Goal: Navigation & Orientation: Understand site structure

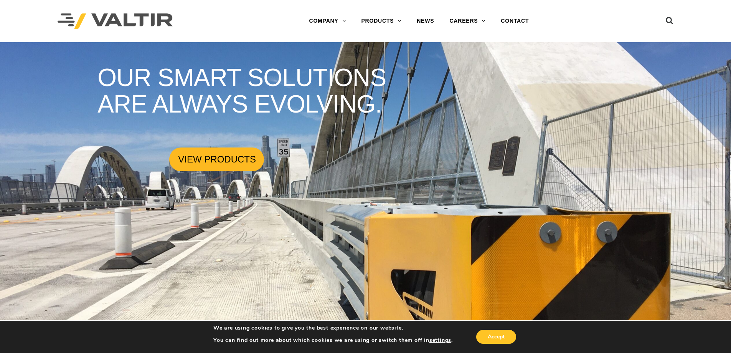
click at [218, 158] on link "VIEW PRODUCTS" at bounding box center [216, 159] width 94 height 24
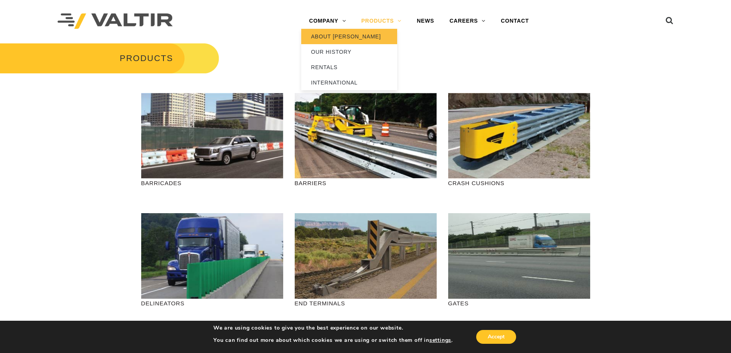
click at [336, 34] on link "ABOUT [PERSON_NAME]" at bounding box center [349, 36] width 96 height 15
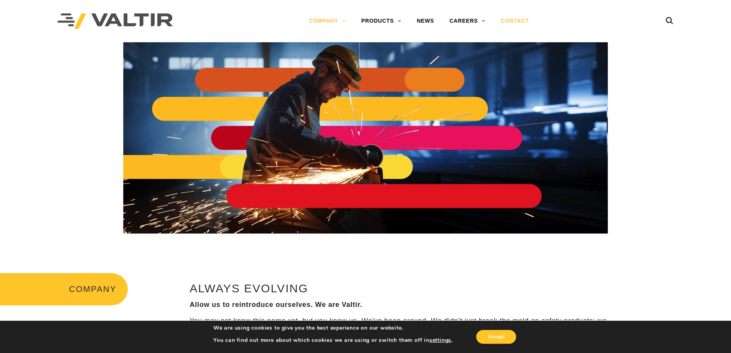
click at [522, 16] on link "CONTACT" at bounding box center [514, 20] width 43 height 15
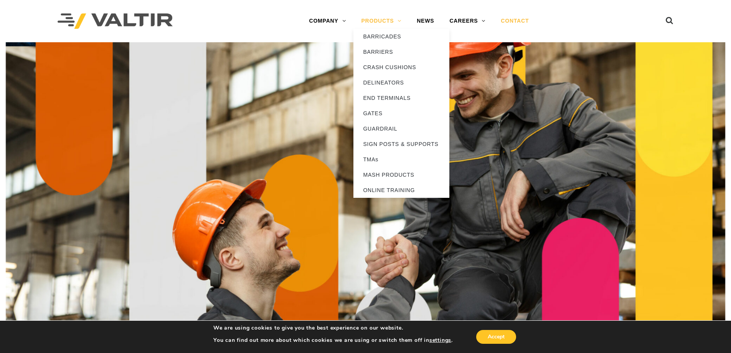
click at [383, 22] on link "PRODUCTS" at bounding box center [381, 20] width 56 height 15
